Goal: Navigation & Orientation: Find specific page/section

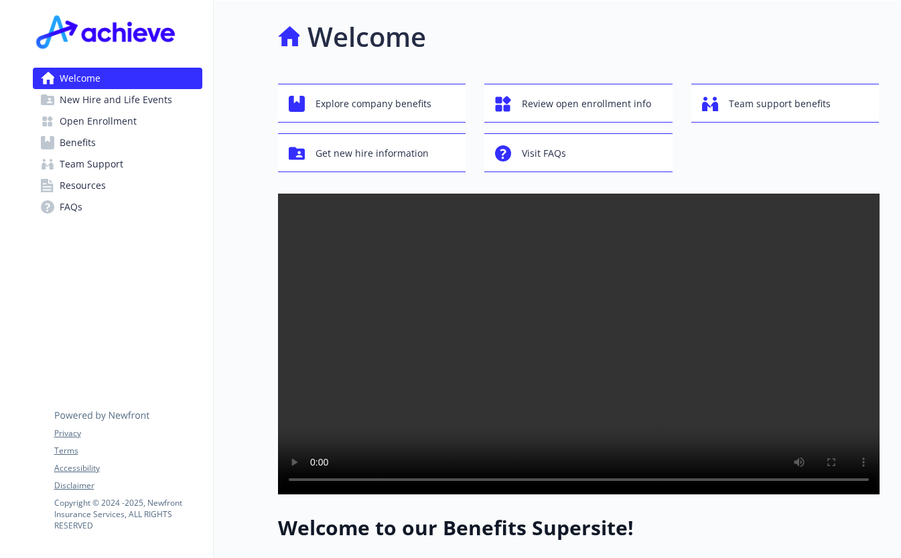
click at [19, 506] on div at bounding box center [11, 496] width 22 height 991
